Goal: Task Accomplishment & Management: Use online tool/utility

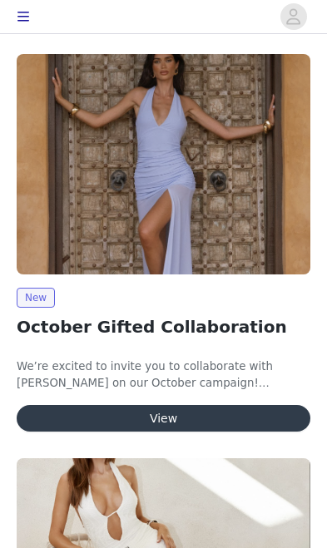
click at [185, 420] on button "View" at bounding box center [163, 418] width 293 height 27
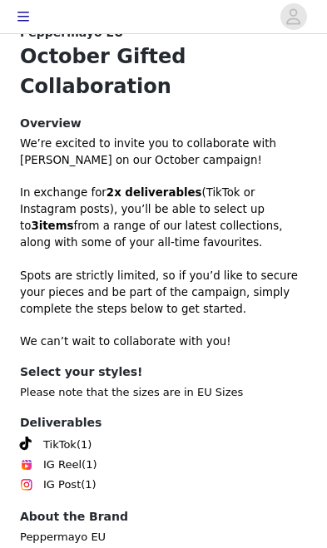
scroll to position [455, 0]
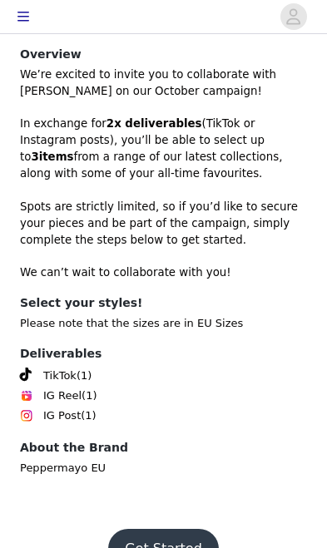
click at [164, 529] on button "Get Started" at bounding box center [163, 549] width 111 height 40
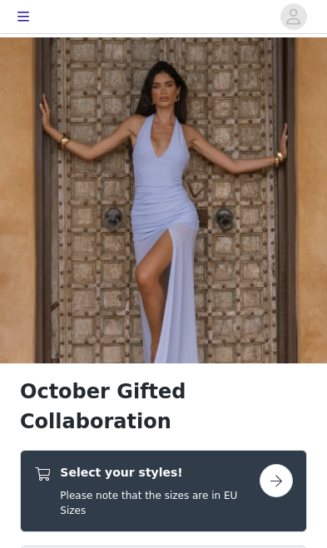
click at [282, 464] on button "button" at bounding box center [275, 480] width 33 height 33
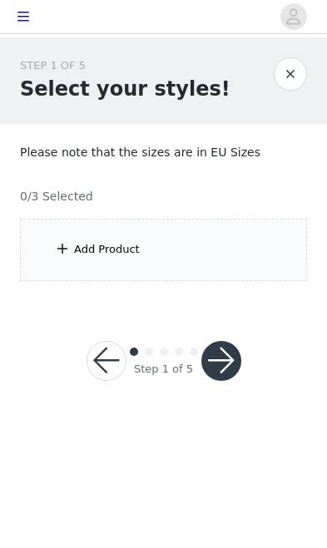
click at [224, 247] on div "Add Product" at bounding box center [163, 250] width 287 height 62
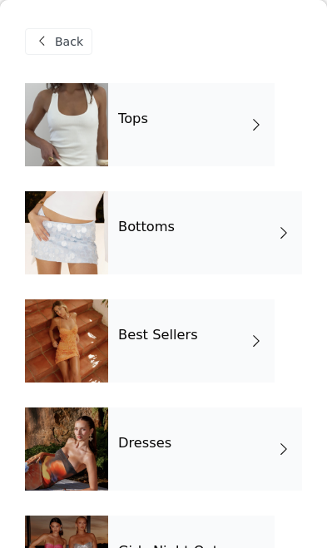
click at [253, 123] on span at bounding box center [256, 125] width 17 height 20
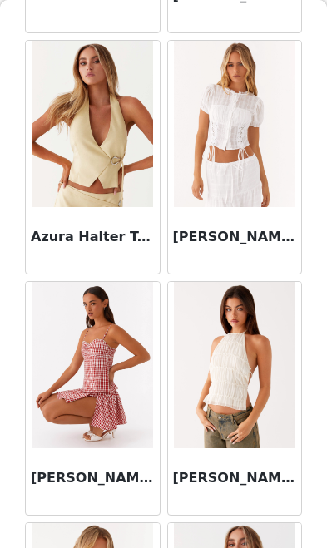
scroll to position [1009, 0]
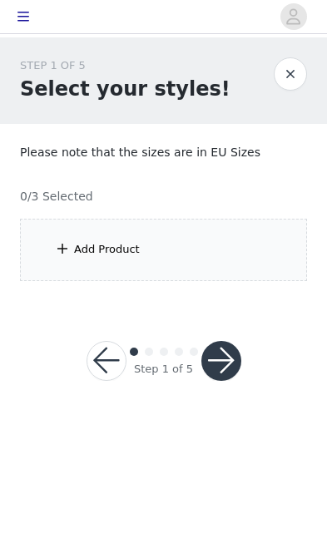
click at [241, 245] on div "Add Product" at bounding box center [163, 250] width 287 height 62
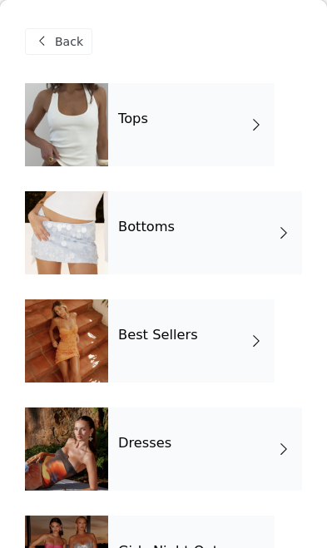
click at [242, 338] on div "Best Sellers" at bounding box center [191, 340] width 166 height 83
